Goal: Find specific page/section: Find specific page/section

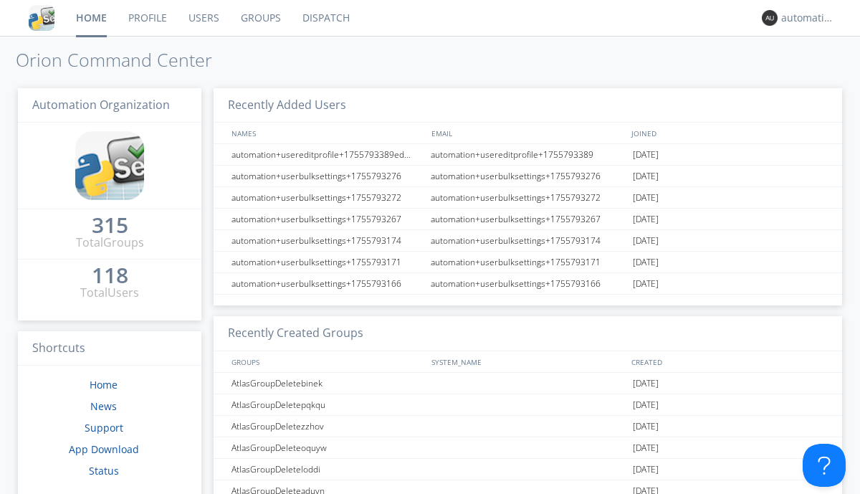
click at [325, 18] on link "Dispatch" at bounding box center [326, 18] width 69 height 36
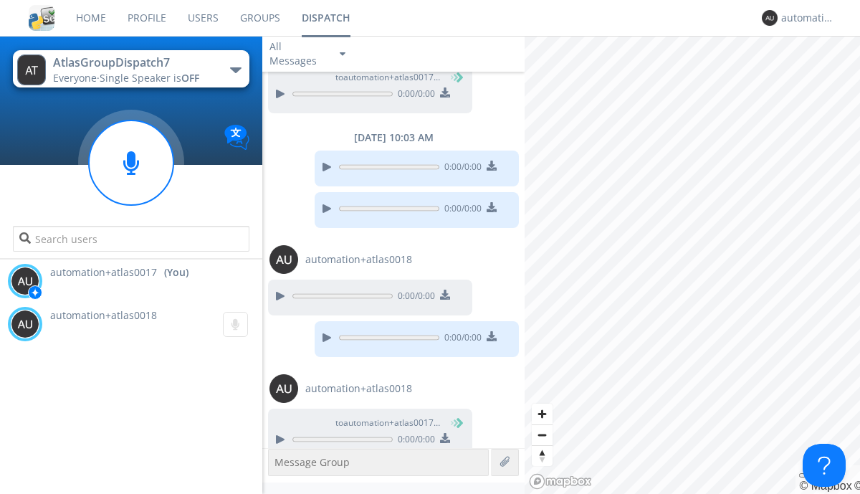
scroll to position [901, 0]
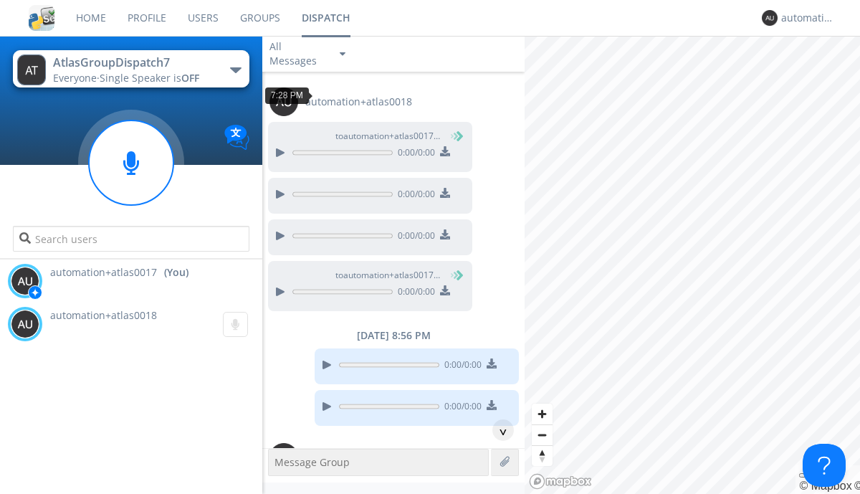
scroll to position [26, 0]
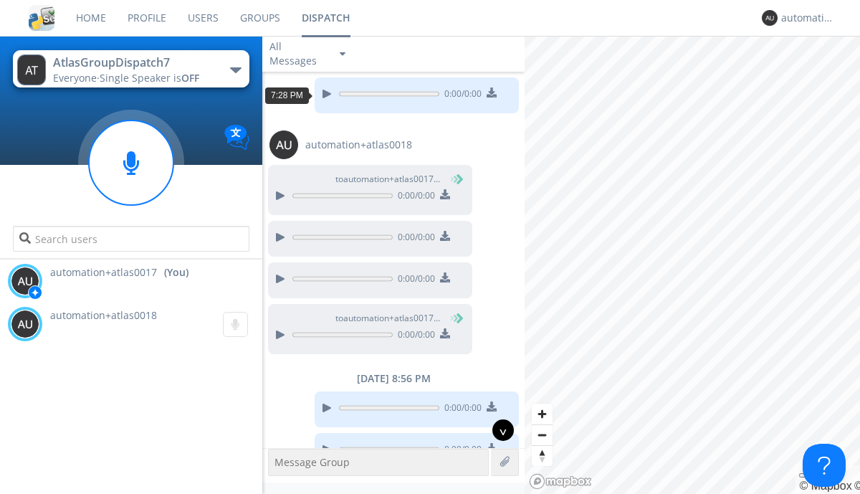
click at [497, 430] on div "^" at bounding box center [502, 429] width 21 height 21
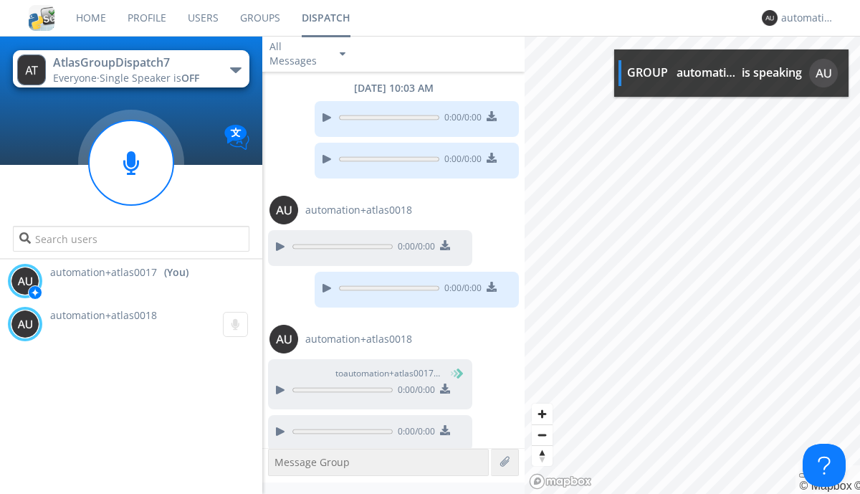
scroll to position [899, 0]
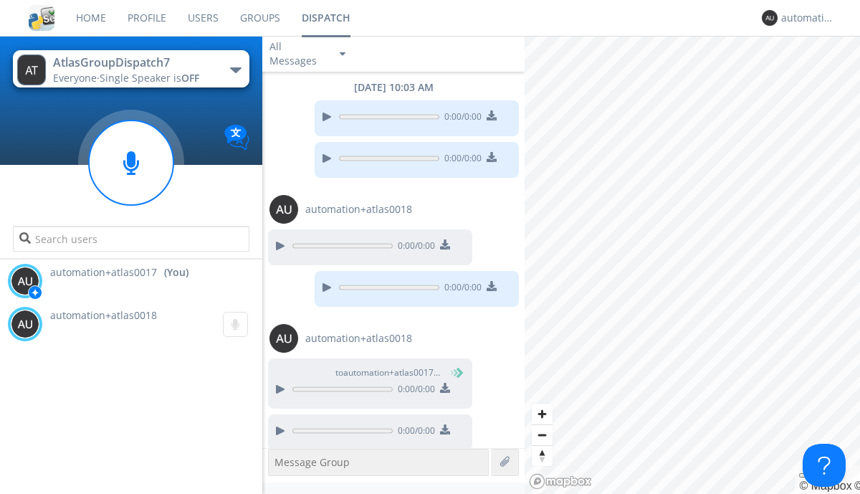
click at [444, 424] on img at bounding box center [445, 429] width 10 height 10
click at [804, 18] on div "automation+atlas0017" at bounding box center [808, 18] width 54 height 14
